Goal: Transaction & Acquisition: Purchase product/service

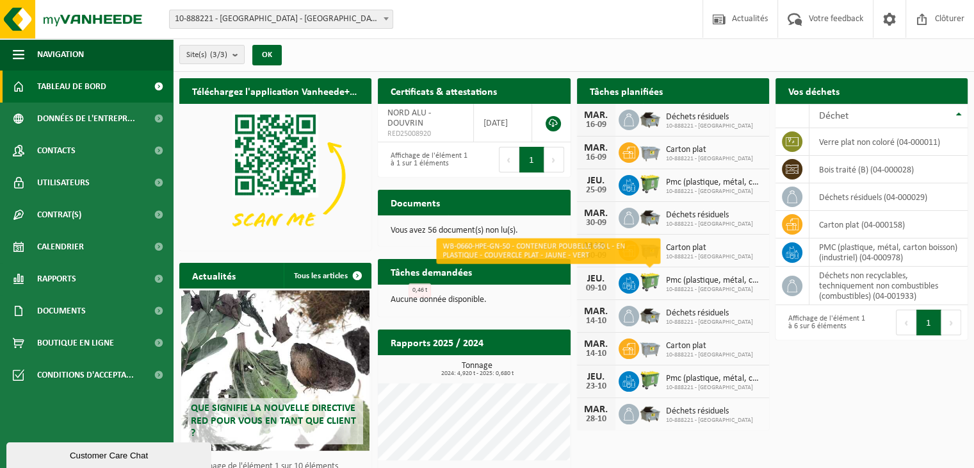
click at [648, 282] on img at bounding box center [650, 282] width 22 height 22
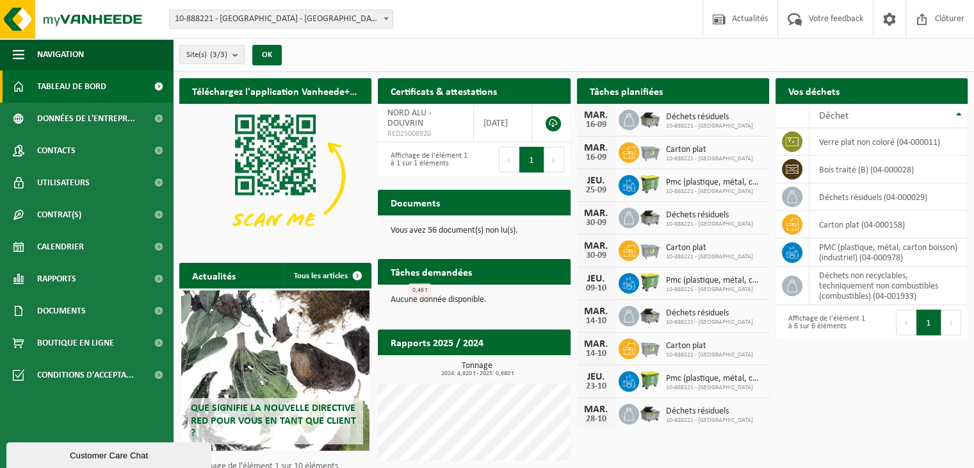
click at [649, 282] on img at bounding box center [650, 282] width 22 height 22
click at [103, 352] on span "Boutique en ligne" at bounding box center [75, 343] width 77 height 32
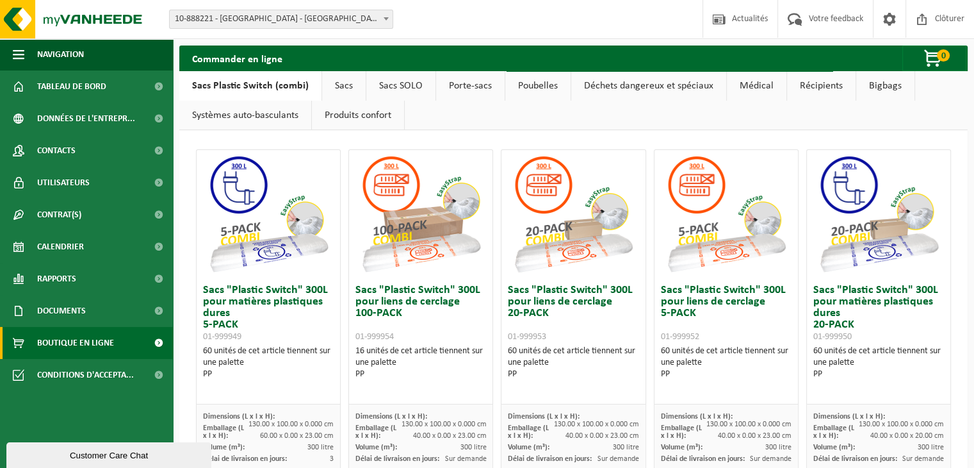
click at [516, 80] on link "Poubelles" at bounding box center [537, 85] width 65 height 29
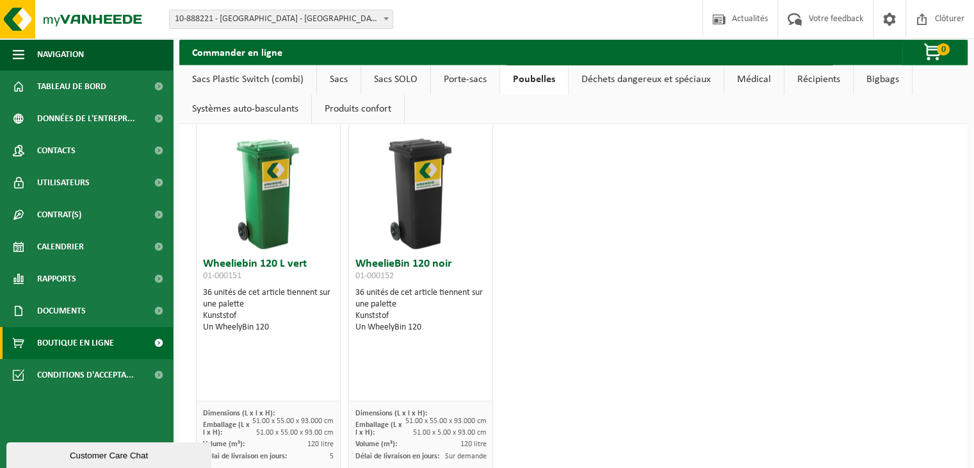
scroll to position [1978, 0]
click at [76, 20] on img at bounding box center [77, 19] width 154 height 38
